Goal: Check status

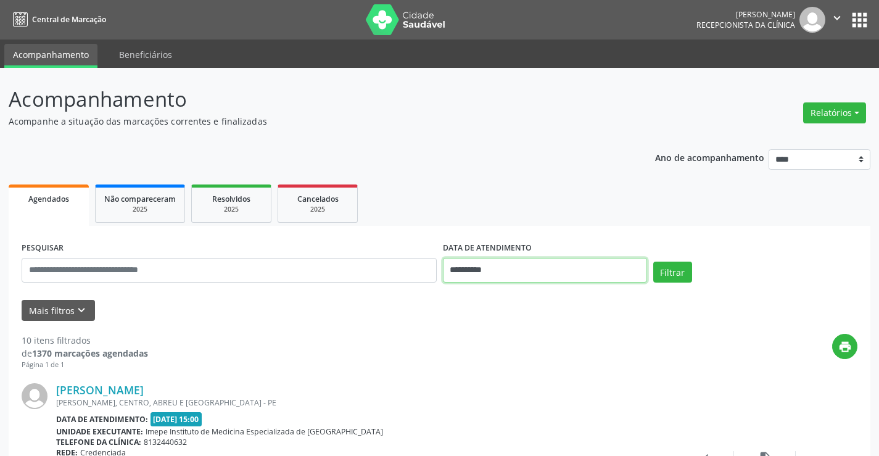
click at [521, 271] on input "**********" at bounding box center [545, 270] width 204 height 25
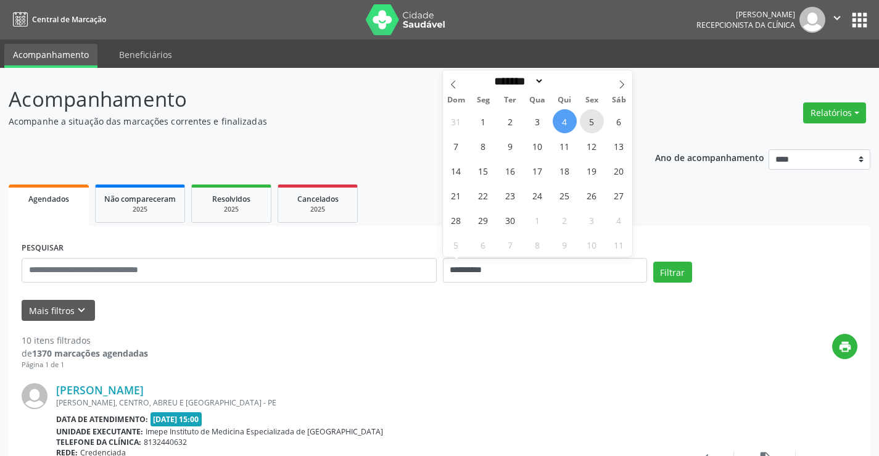
click at [592, 124] on span "5" at bounding box center [592, 121] width 24 height 24
type input "**********"
click at [587, 124] on span "5" at bounding box center [592, 121] width 24 height 24
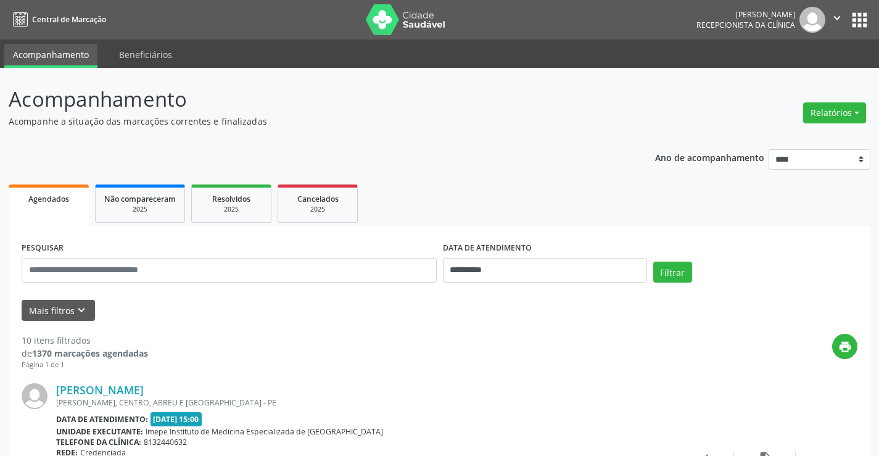
click at [587, 124] on p "Acompanhe a situação das marcações correntes e finalizadas" at bounding box center [310, 121] width 603 height 13
click at [674, 273] on button "Filtrar" at bounding box center [672, 272] width 39 height 21
click at [139, 386] on link "[PERSON_NAME]" at bounding box center [100, 390] width 88 height 14
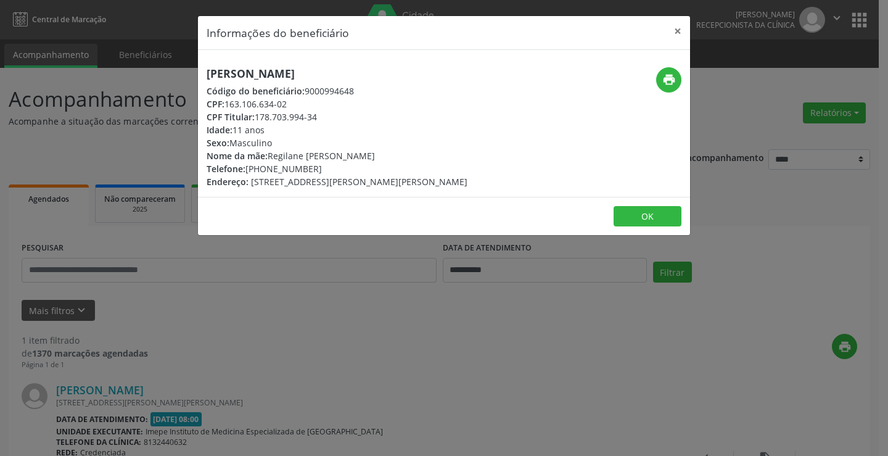
drag, startPoint x: 262, startPoint y: 167, endPoint x: 323, endPoint y: 169, distance: 61.7
click at [323, 169] on div "Telefone: [PHONE_NUMBER]" at bounding box center [337, 168] width 261 height 13
copy div "99754-6995"
click at [683, 31] on button "×" at bounding box center [678, 31] width 25 height 30
